Goal: Check status: Check status

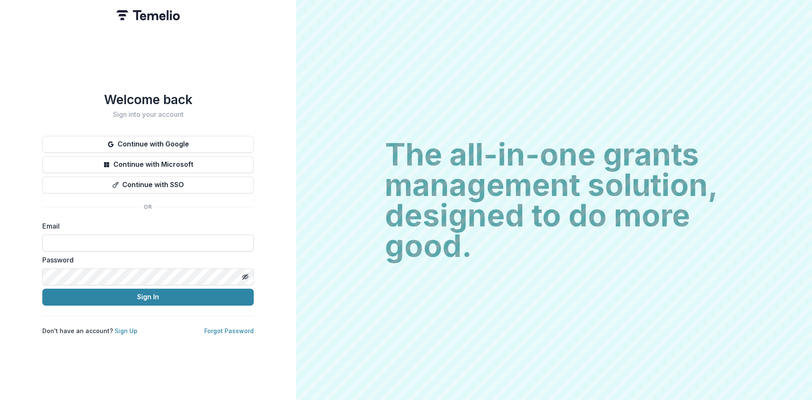
click at [120, 246] on input at bounding box center [148, 242] width 212 height 17
type input "**********"
click at [177, 296] on button "Sign In" at bounding box center [148, 297] width 212 height 17
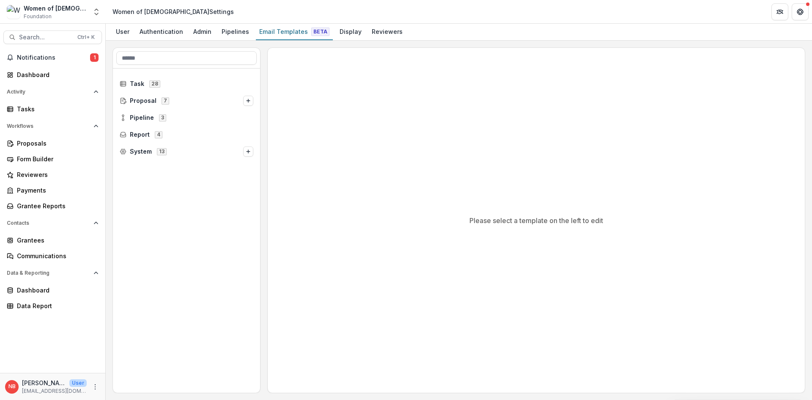
click at [60, 13] on div "Women of [DEMOGRAPHIC_DATA] Foundation" at bounding box center [55, 12] width 63 height 17
click at [273, 31] on div "Email Templates Beta" at bounding box center [294, 31] width 77 height 12
click at [134, 86] on span "Task" at bounding box center [137, 83] width 14 height 7
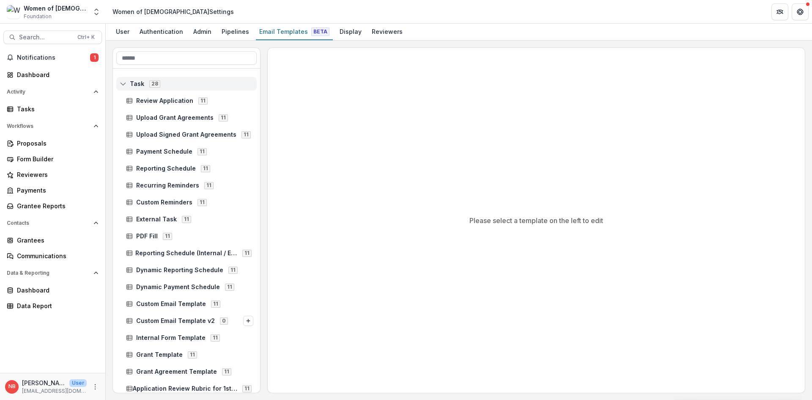
click at [138, 82] on span "Task" at bounding box center [137, 83] width 14 height 7
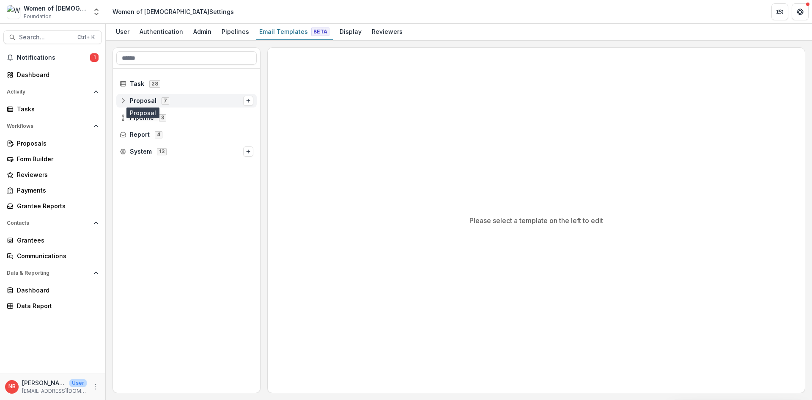
click at [145, 100] on span "Proposal" at bounding box center [143, 100] width 27 height 7
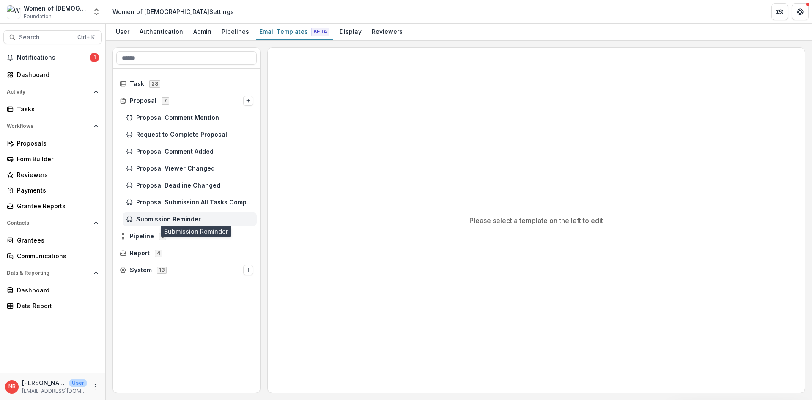
click at [182, 217] on span "Submission Reminder" at bounding box center [194, 219] width 117 height 7
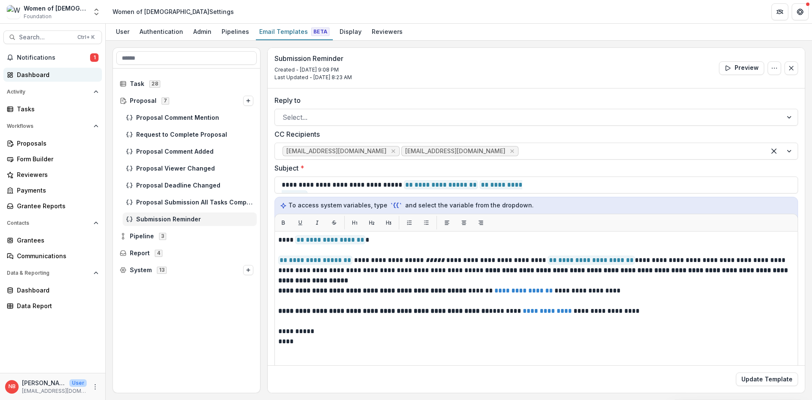
click at [36, 74] on div "Dashboard" at bounding box center [56, 74] width 78 height 9
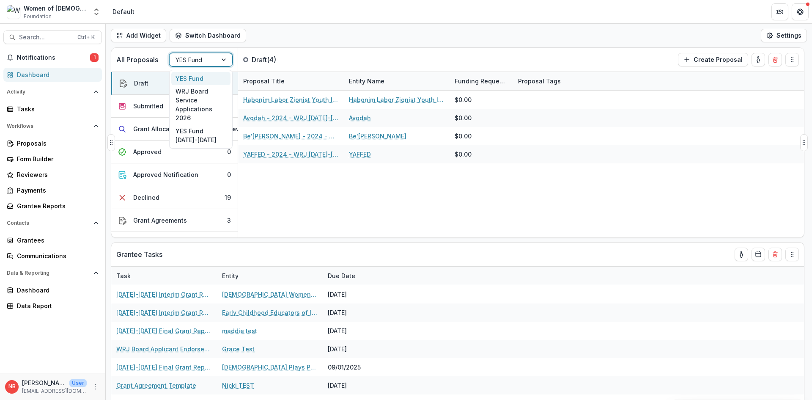
click at [211, 61] on div "YES Fund" at bounding box center [193, 60] width 47 height 12
click at [201, 138] on div "YES Fund 2026-2027" at bounding box center [200, 135] width 59 height 22
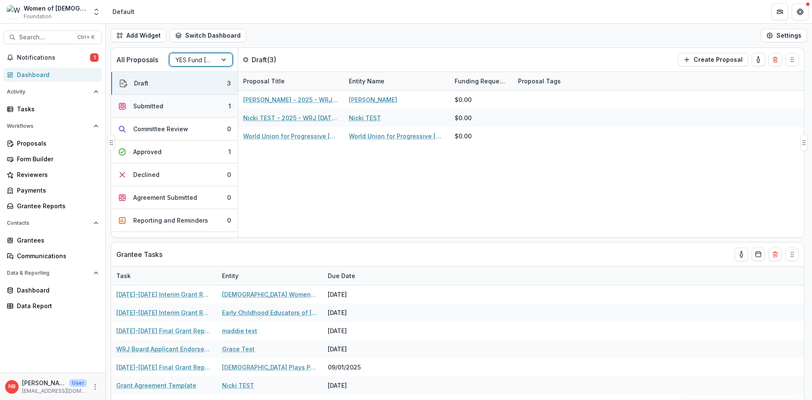
click at [173, 106] on button "Submitted 1" at bounding box center [174, 106] width 127 height 23
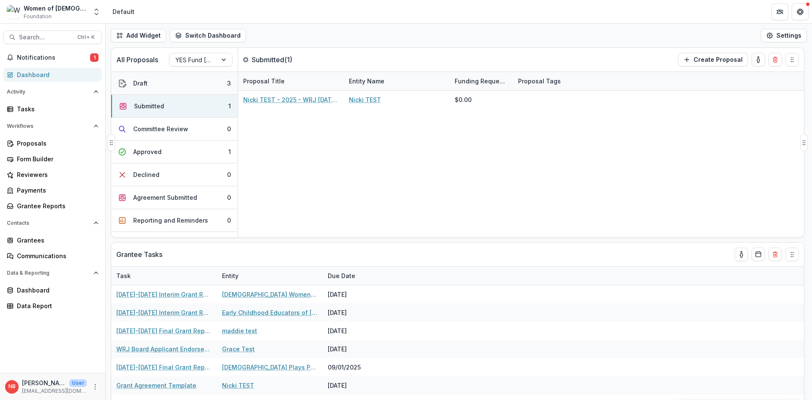
click at [178, 83] on button "Draft 3" at bounding box center [174, 83] width 127 height 23
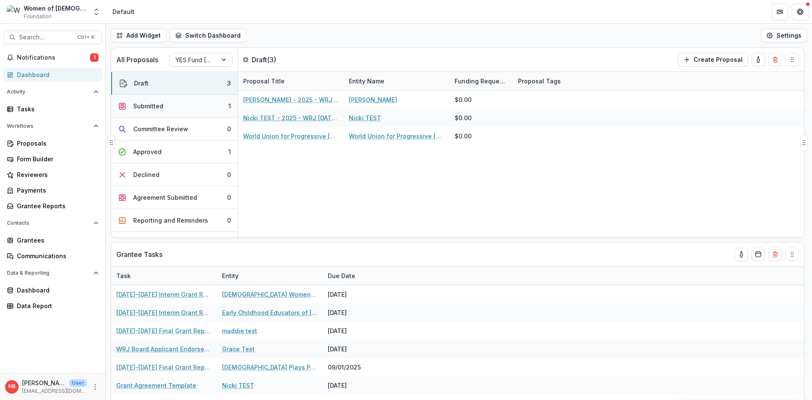
click at [174, 99] on button "Submitted 1" at bounding box center [174, 106] width 127 height 23
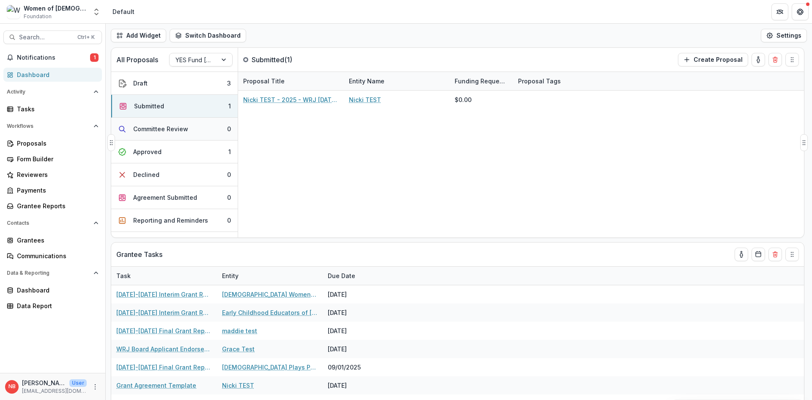
click at [182, 130] on div "Committee Review" at bounding box center [160, 128] width 55 height 9
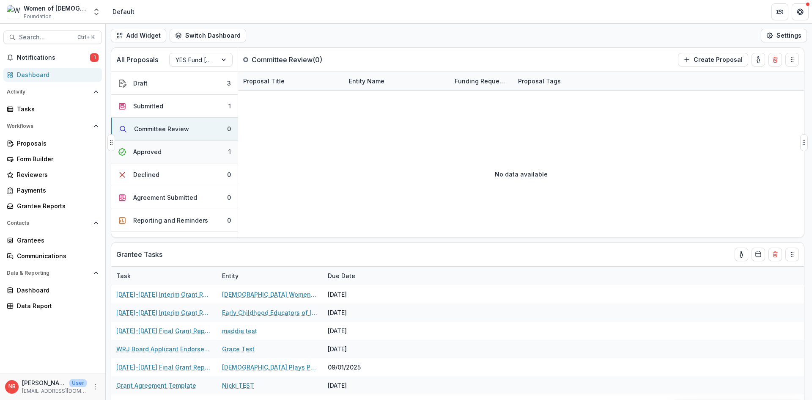
click at [188, 152] on button "Approved 1" at bounding box center [174, 151] width 127 height 23
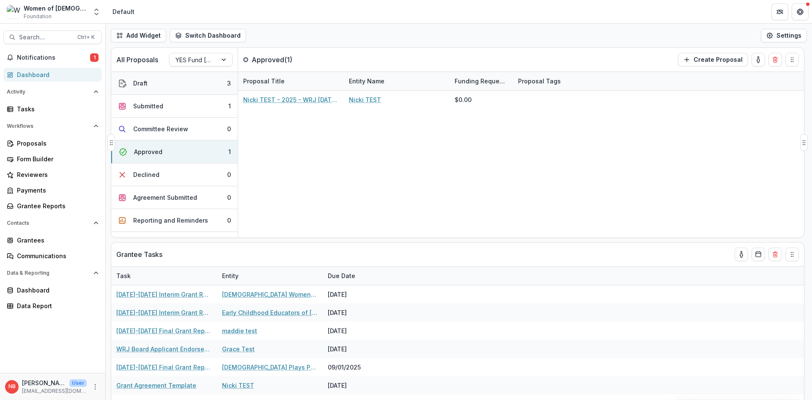
click at [147, 72] on button "Draft 3" at bounding box center [174, 83] width 127 height 23
